Goal: Book appointment/travel/reservation

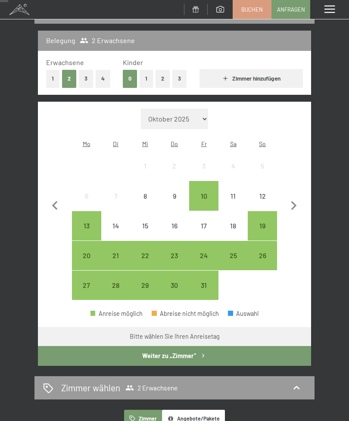
scroll to position [95, 0]
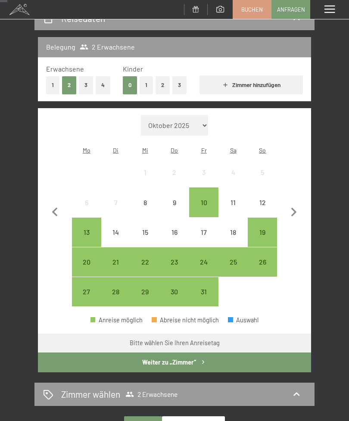
click at [198, 117] on select "Oktober 2025 November 2025 Dezember 2025 Januar 2026 Februar 2026 März 2026 Apr…" at bounding box center [174, 125] width 67 height 21
select select "2027-09-01"
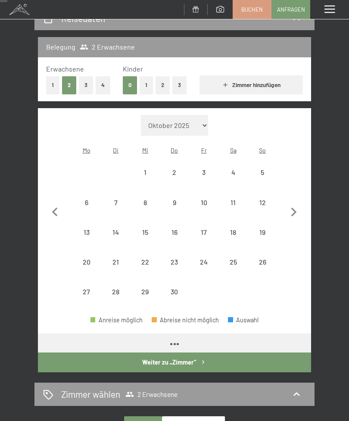
select select "2027-09-01"
click at [236, 259] on div "25" at bounding box center [234, 273] width 28 height 28
select select "2027-09-01"
click at [298, 206] on icon "button" at bounding box center [294, 213] width 18 height 18
select select "2027-10-01"
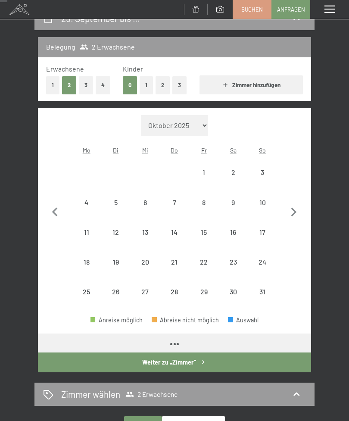
select select "2027-10-01"
click at [234, 169] on div "2" at bounding box center [234, 183] width 28 height 28
select select "2027-10-01"
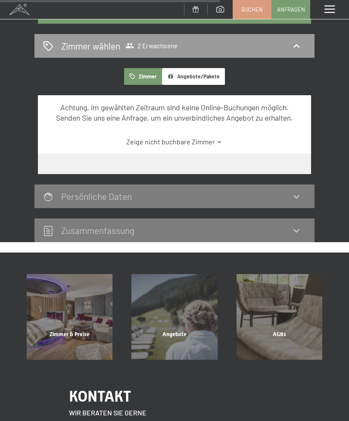
scroll to position [503, 0]
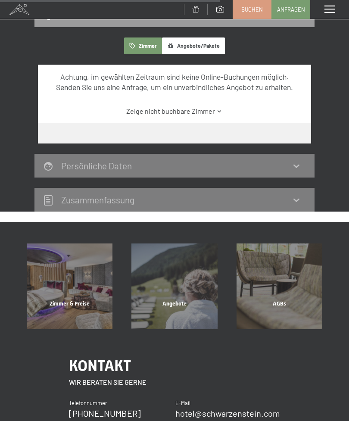
click at [84, 297] on div "Zimmer & Preise Mehr erfahren" at bounding box center [69, 287] width 105 height 86
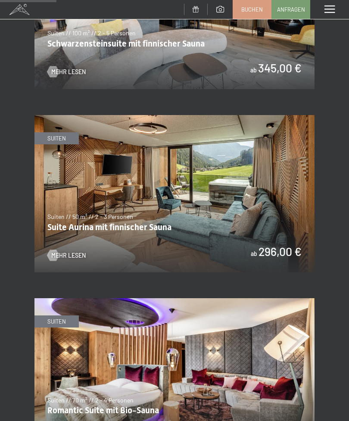
scroll to position [530, 0]
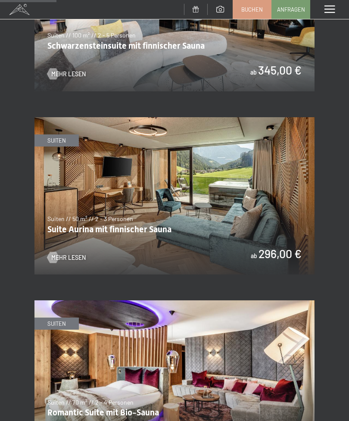
click at [207, 204] on img at bounding box center [175, 196] width 280 height 158
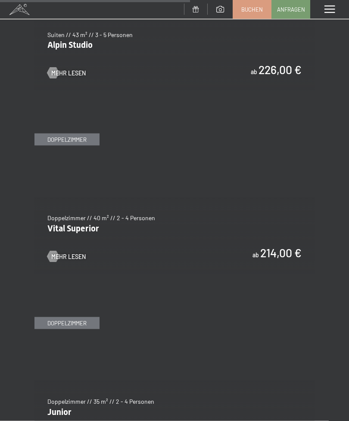
scroll to position [1834, 0]
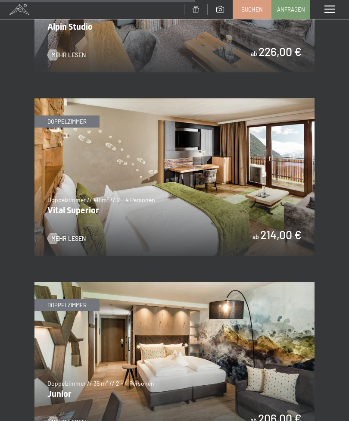
click at [216, 361] on img at bounding box center [175, 361] width 280 height 158
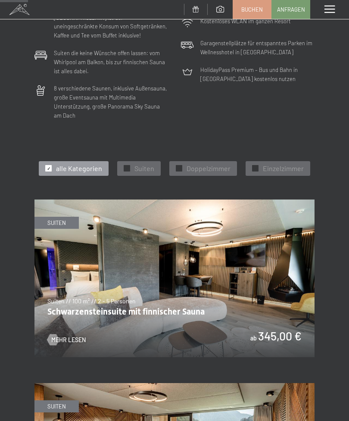
scroll to position [264, 0]
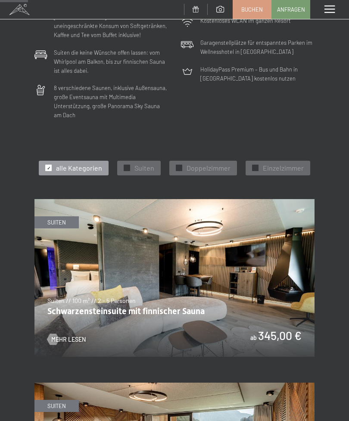
click at [205, 161] on div "✓ Doppelzimmer" at bounding box center [204, 168] width 68 height 15
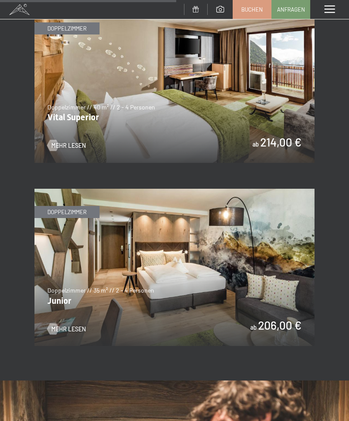
scroll to position [840, 0]
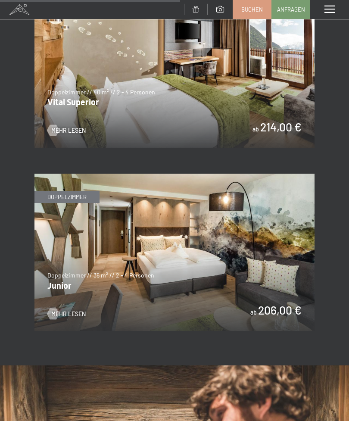
click at [193, 92] on img at bounding box center [175, 69] width 280 height 158
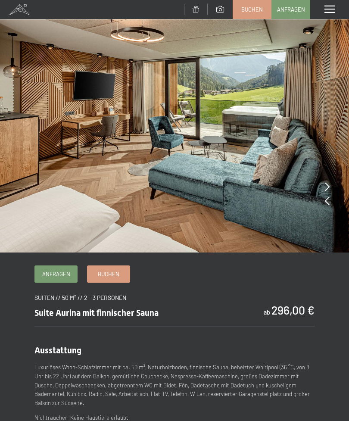
click at [327, 183] on icon at bounding box center [327, 186] width 5 height 9
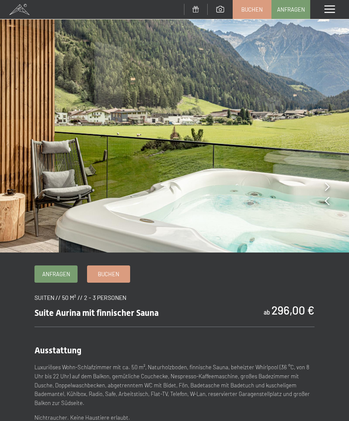
click at [327, 186] on icon at bounding box center [327, 186] width 5 height 9
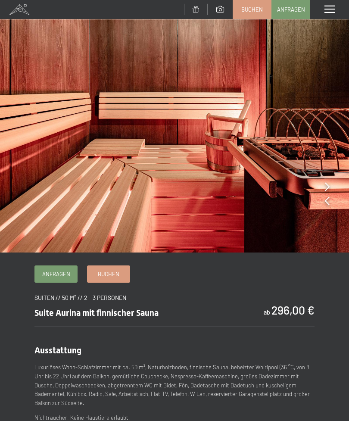
click at [328, 181] on div at bounding box center [327, 187] width 5 height 12
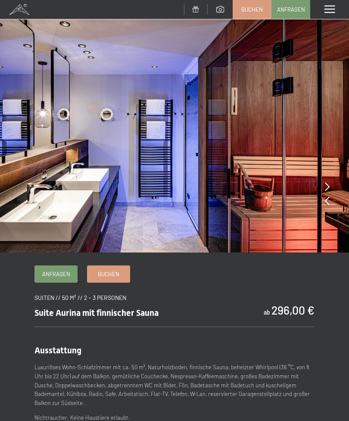
click at [329, 180] on img at bounding box center [174, 126] width 349 height 253
click at [327, 183] on icon at bounding box center [327, 186] width 5 height 9
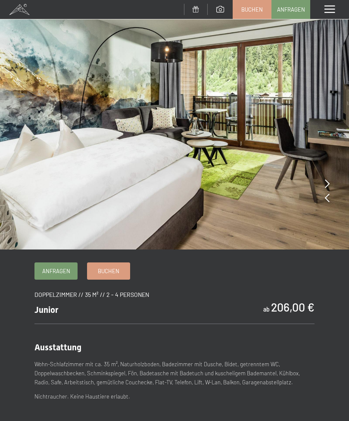
scroll to position [5, 0]
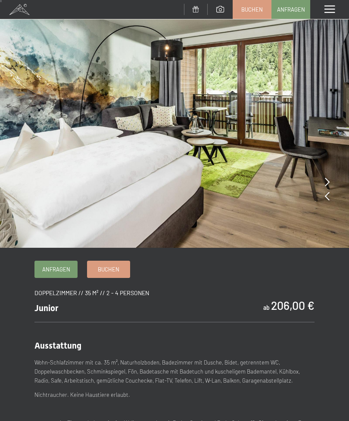
click at [331, 182] on img at bounding box center [174, 121] width 349 height 253
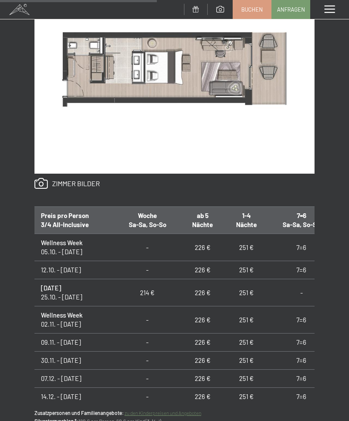
scroll to position [466, 0]
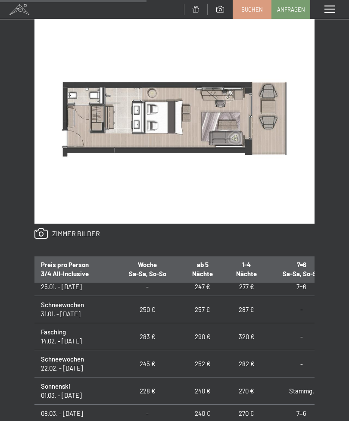
click at [298, 220] on img at bounding box center [175, 119] width 280 height 210
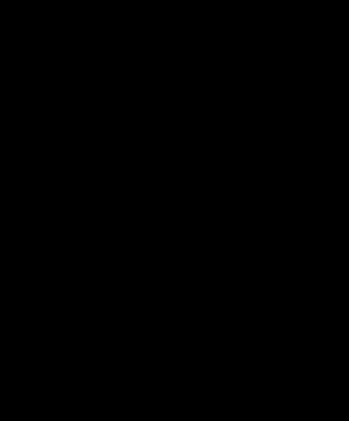
scroll to position [368, 0]
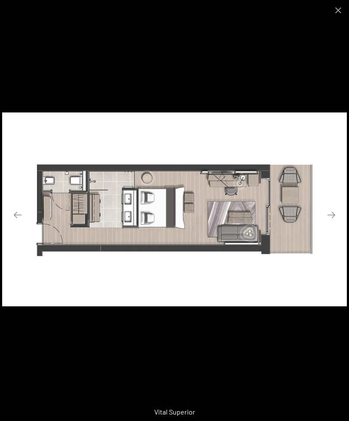
click at [343, 6] on button "Close gallery" at bounding box center [339, 10] width 22 height 20
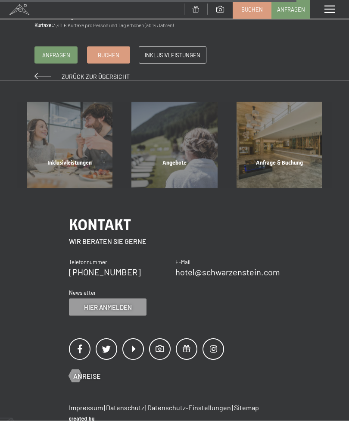
scroll to position [0, 0]
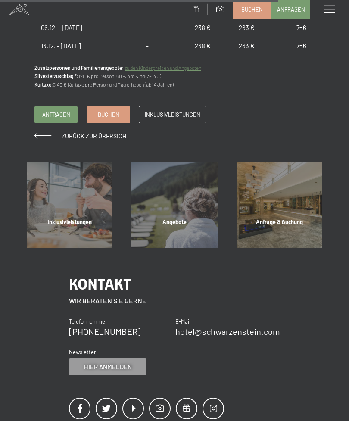
click at [164, 184] on div "Angebote Mehr erfahren" at bounding box center [174, 205] width 105 height 86
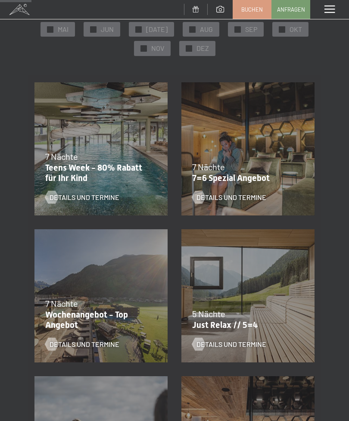
scroll to position [153, 0]
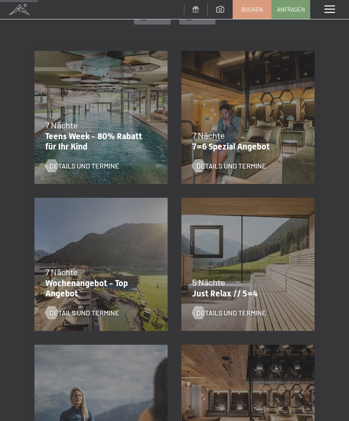
click at [106, 292] on p "Wochenangebot - Top Angebot" at bounding box center [98, 288] width 107 height 21
click at [110, 308] on span "Details und Termine" at bounding box center [85, 312] width 70 height 9
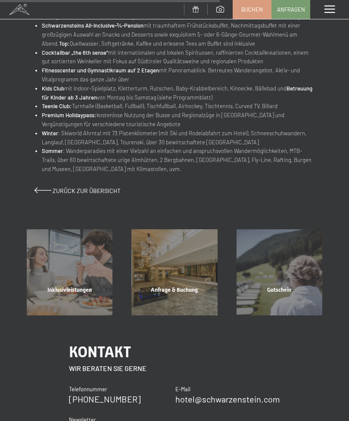
scroll to position [470, 0]
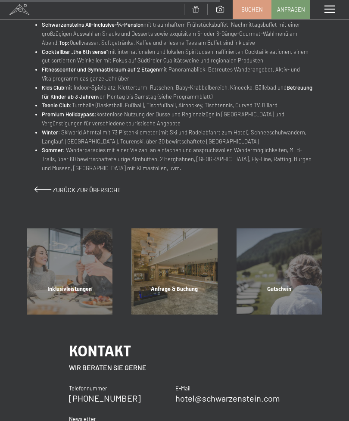
click at [85, 286] on span "Inklusivleistungen" at bounding box center [69, 289] width 44 height 6
